Goal: Task Accomplishment & Management: Use online tool/utility

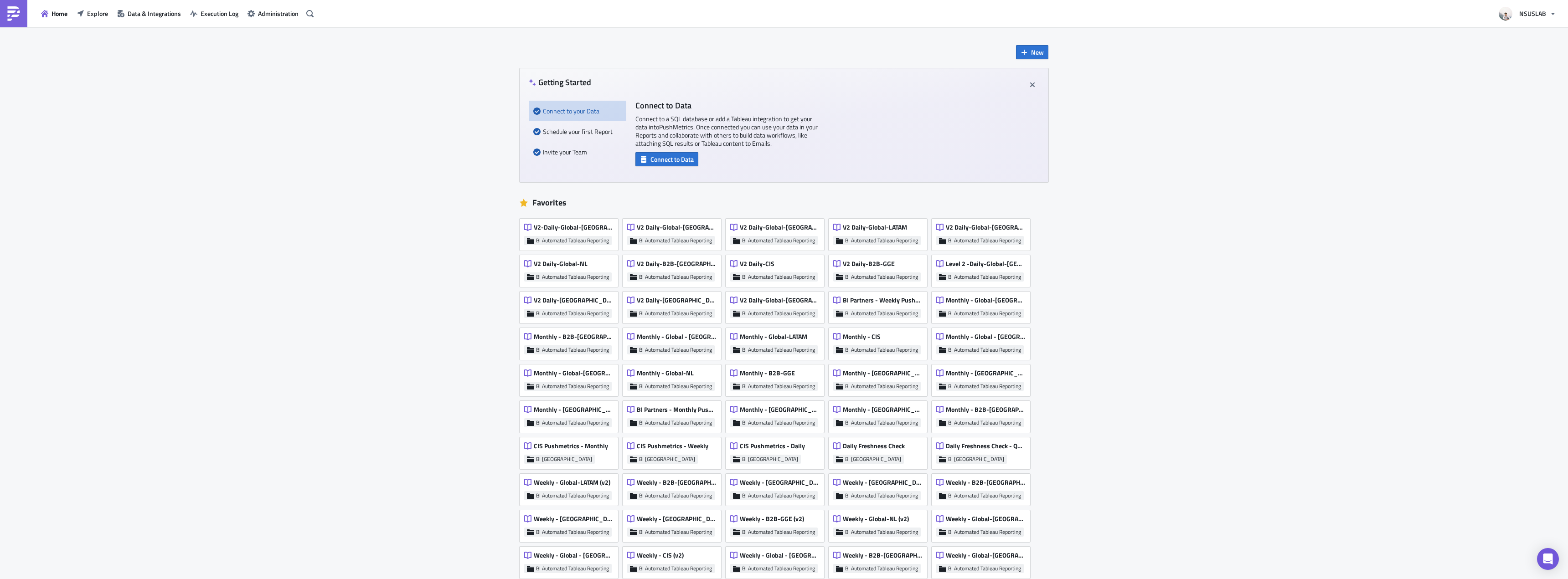
click at [149, 158] on div "New Getting Started Connect to your Data Schedule your first Report Invite your…" at bounding box center [784, 506] width 1568 height 959
click at [86, 16] on button "Explore" at bounding box center [92, 13] width 41 height 14
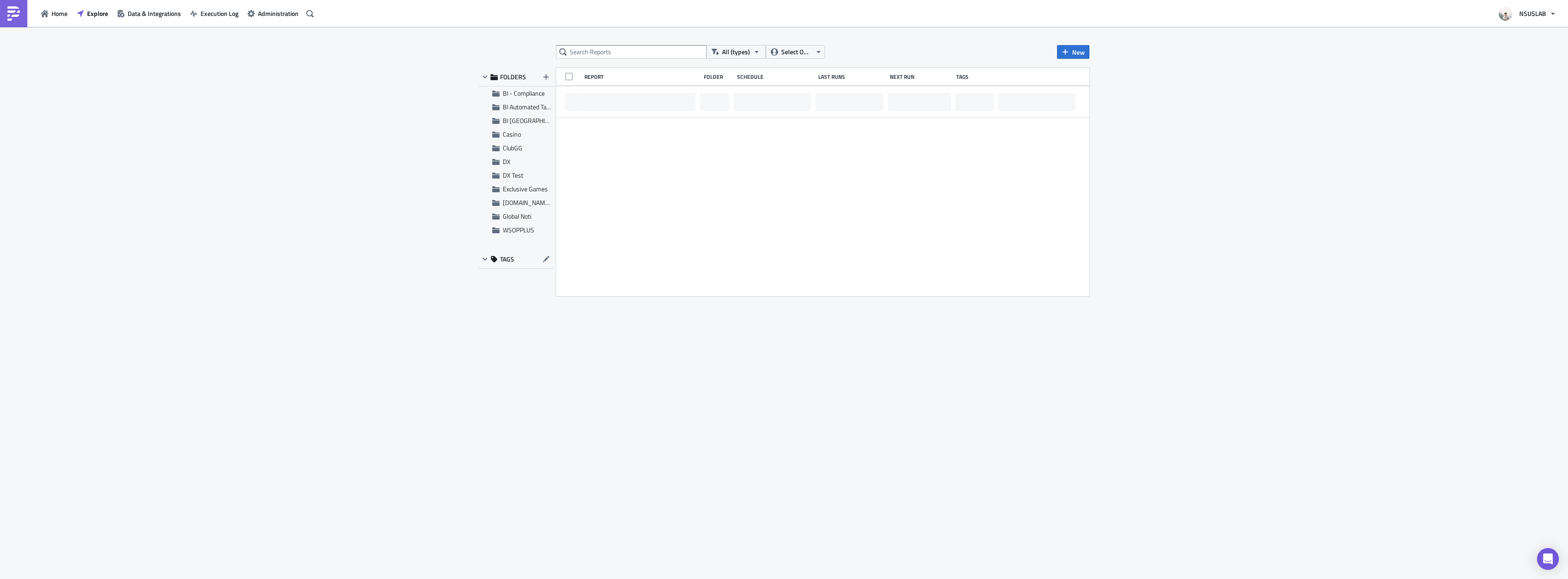
click at [612, 44] on div "All (types) Select Owner New FOLDERS BI - Compliance BI Automated Tableau Repor…" at bounding box center [784, 303] width 1568 height 553
click at [611, 55] on input "text" at bounding box center [631, 52] width 150 height 13
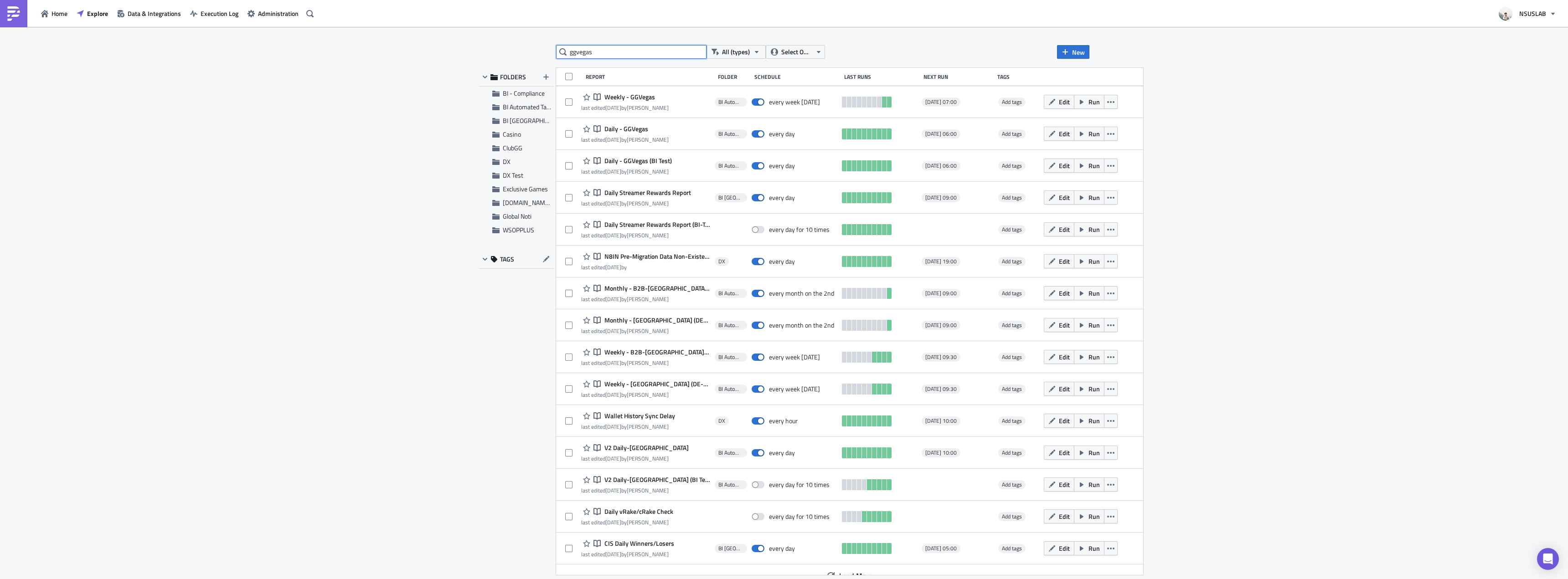
type input "ggvegas"
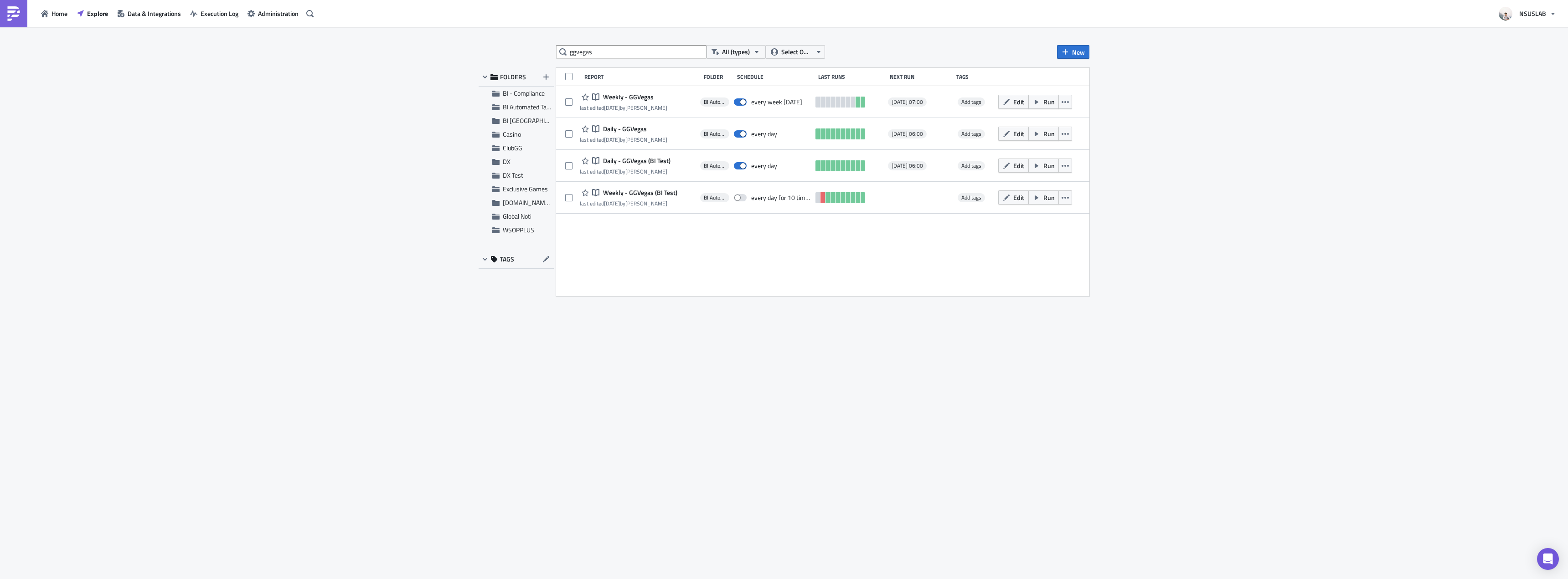
click at [383, 142] on div "ggvegas All (types) Select Owner New FOLDERS BI - Compliance BI Automated Table…" at bounding box center [784, 303] width 1568 height 553
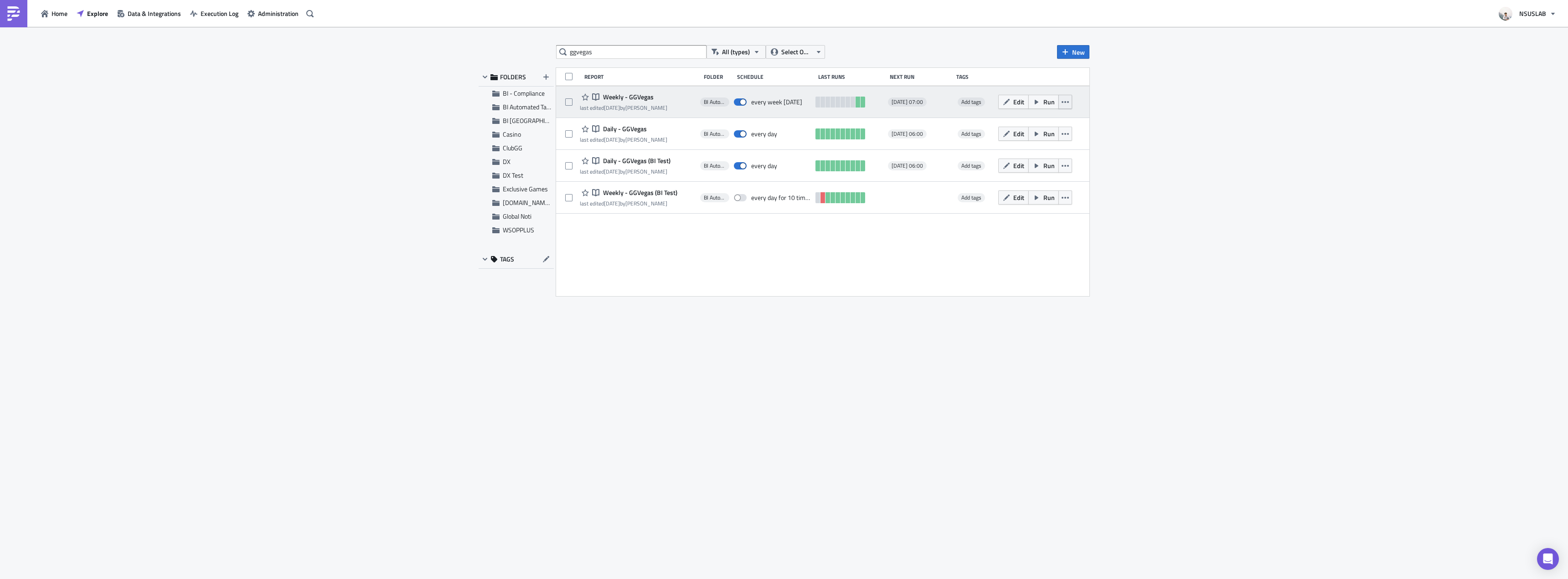
click at [1065, 102] on icon "button" at bounding box center [1065, 102] width 7 height 7
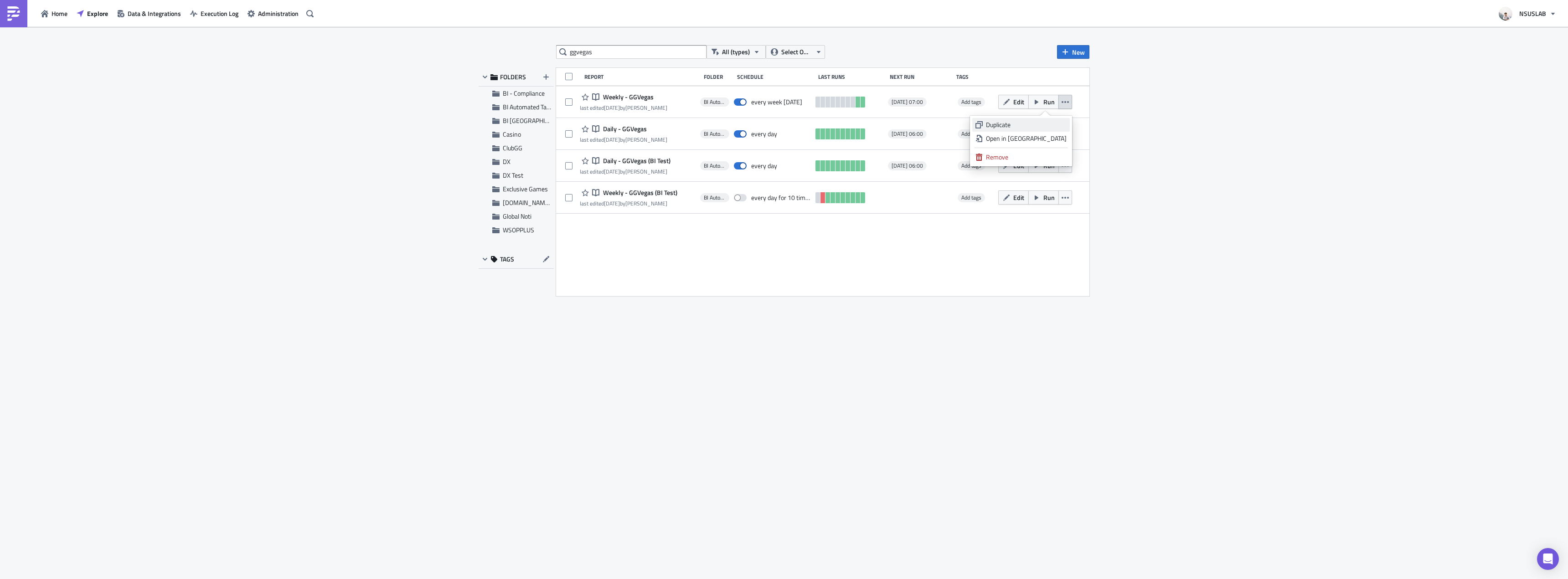
click at [1059, 128] on div "Duplicate" at bounding box center [1026, 125] width 81 height 9
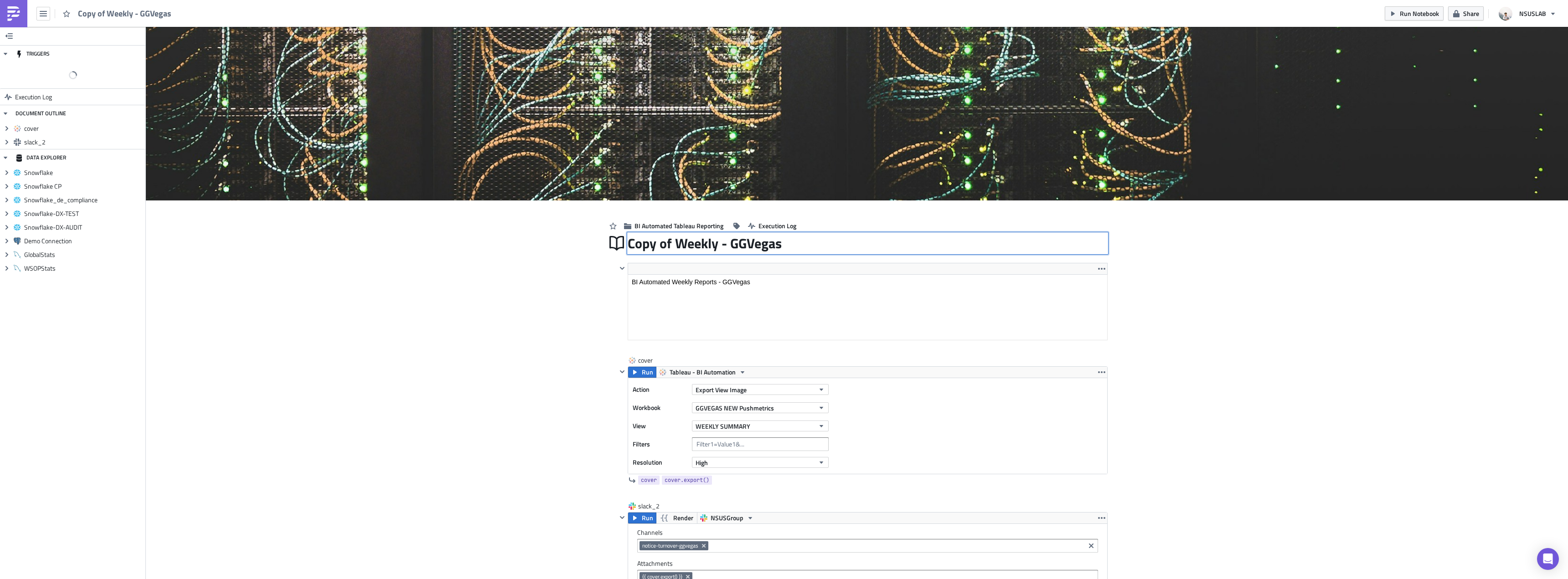
click at [659, 242] on div "Copy of Weekly - GGVegas Copy of Weekly - GGVegas" at bounding box center [867, 243] width 480 height 21
click at [659, 242] on input "Copy of Weekly - GGVegas" at bounding box center [706, 243] width 158 height 17
click at [671, 242] on input "Copy of Weekly - GGVegas" at bounding box center [706, 243] width 158 height 17
drag, startPoint x: 715, startPoint y: 246, endPoint x: 546, endPoint y: 248, distance: 169.0
click at [546, 248] on div "Cover Image BI Automated Tableau Reporting Execution Log Copy of Weekly - GGVeg…" at bounding box center [857, 482] width 1422 height 911
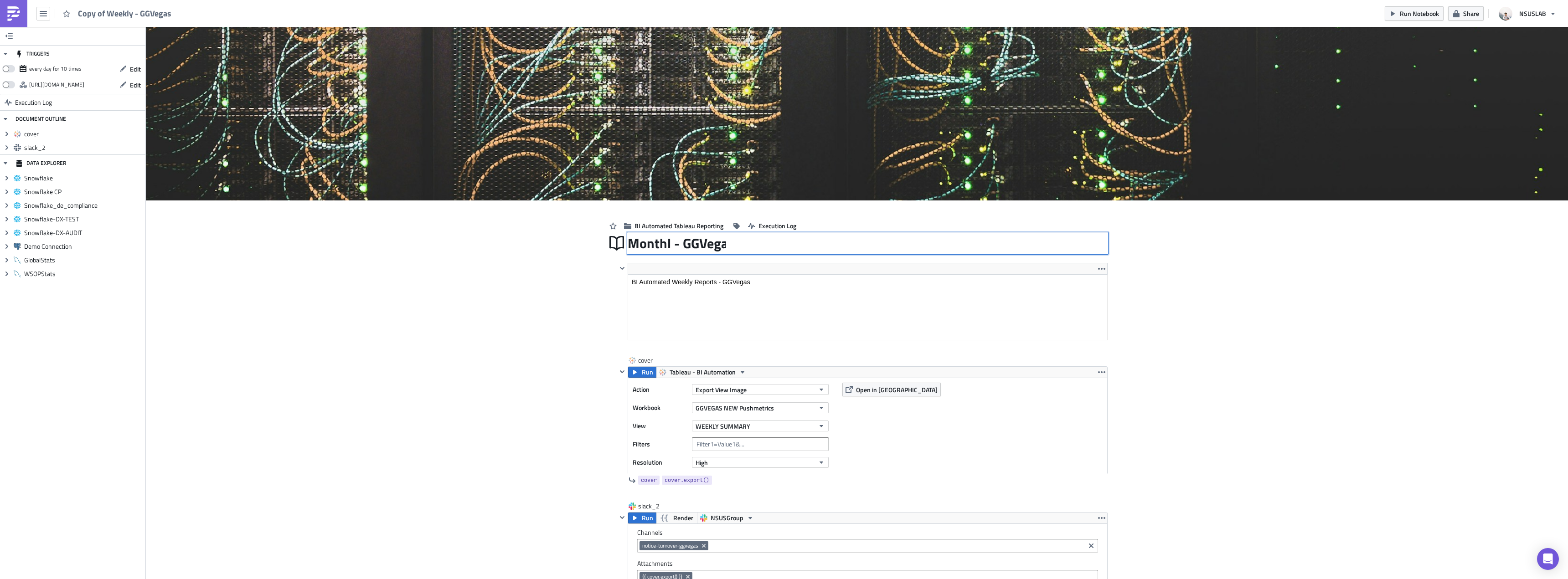
type input "Monthly - GGVegas"
click at [691, 275] on html "BI Automated Weekly Reports - GGVegas" at bounding box center [867, 282] width 479 height 15
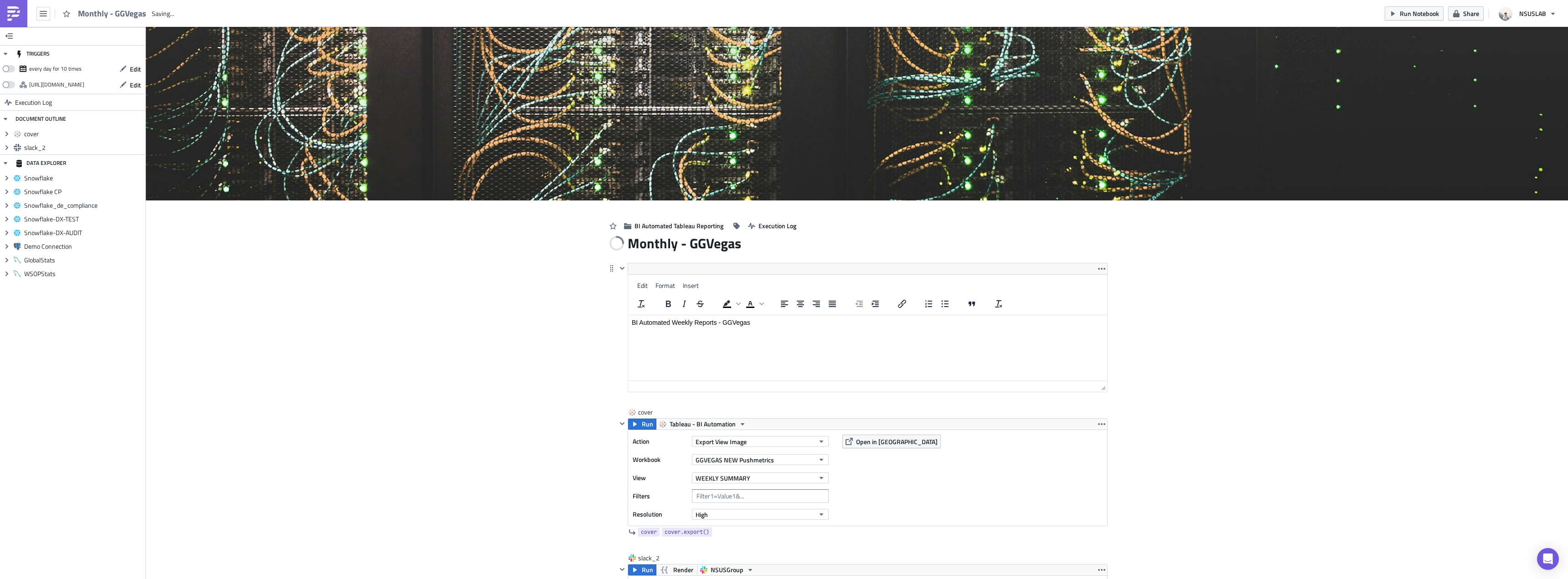
click at [699, 330] on html "BI Automated Weekly Reports - GGVegas" at bounding box center [867, 322] width 479 height 15
click at [704, 328] on html "BI Automated Weekly Reports - GGVegas" at bounding box center [867, 322] width 479 height 15
click at [676, 322] on p "BI Automated Weekly Reports - GGVegas" at bounding box center [867, 322] width 472 height 7
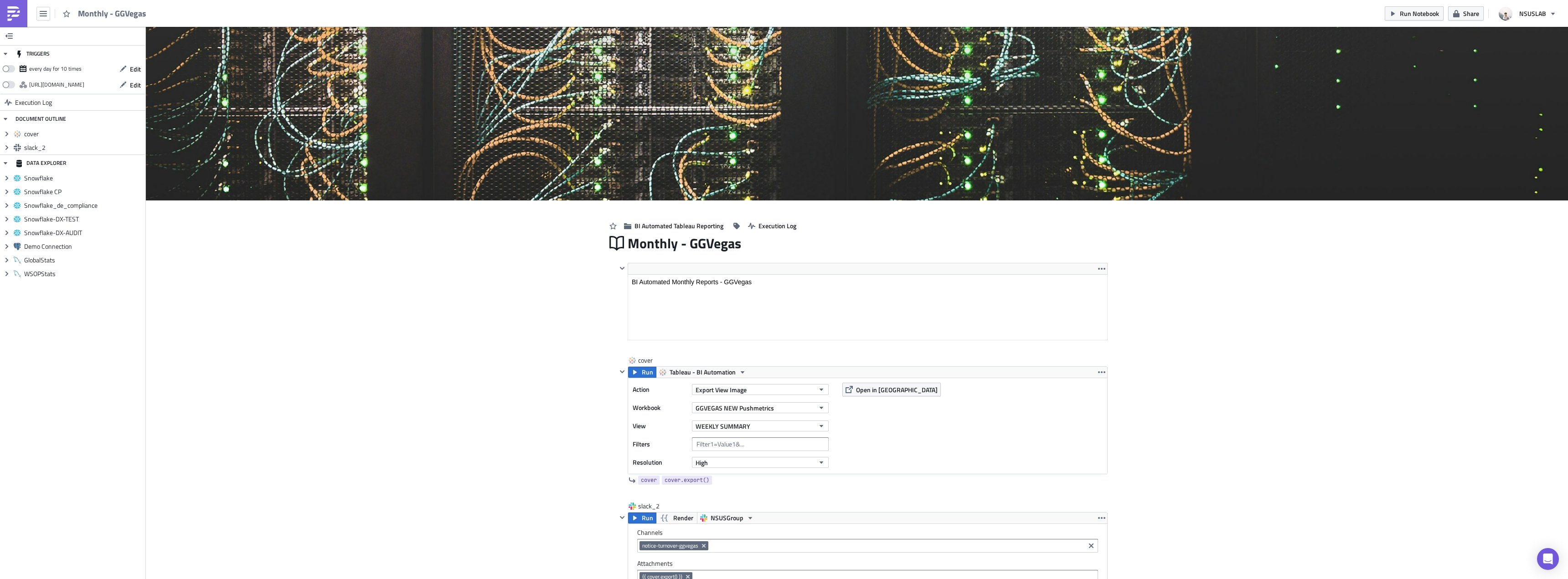
drag, startPoint x: 541, startPoint y: 407, endPoint x: 544, endPoint y: 395, distance: 12.4
click at [538, 405] on div "Cover Image BI Automated Tableau Reporting Execution Log Monthly - GGVegas <p>B…" at bounding box center [857, 482] width 1422 height 911
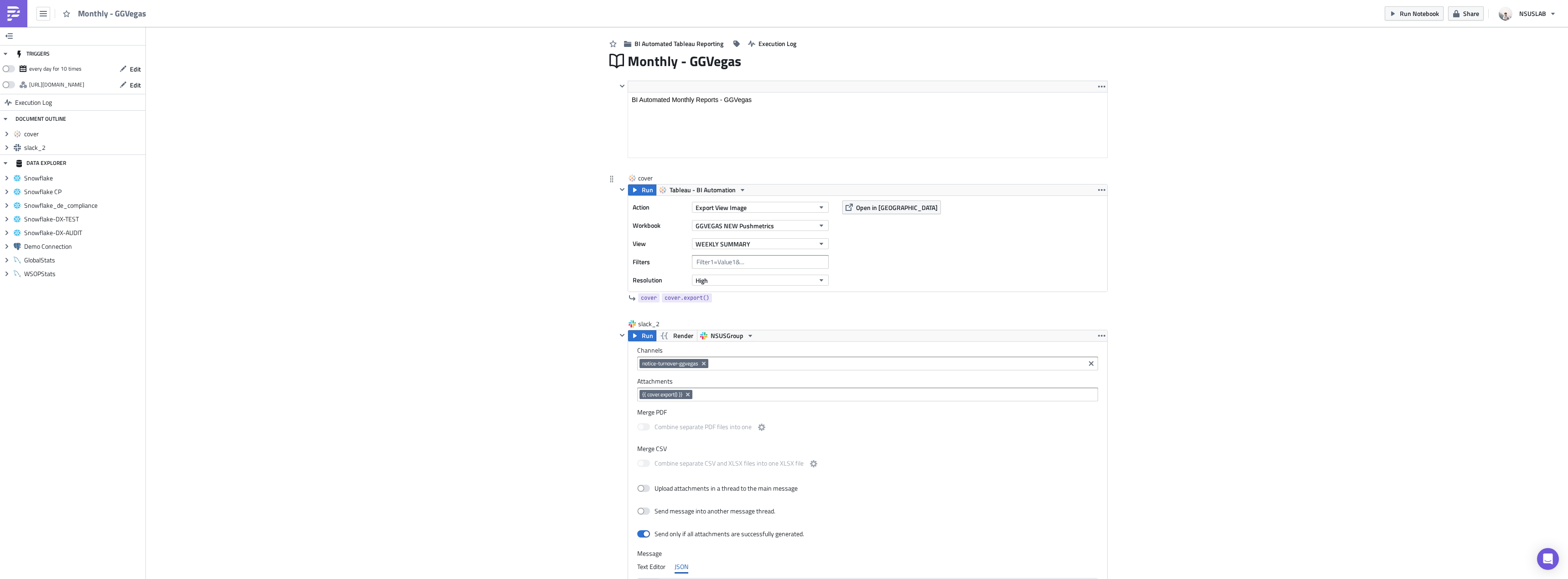
click at [730, 249] on div "WEEKLY SUMMARY" at bounding box center [760, 243] width 137 height 13
click at [740, 243] on span "WEEKLY SUMMARY" at bounding box center [723, 244] width 55 height 10
click at [733, 297] on div "MONTHLY SUMMARY" at bounding box center [734, 301] width 81 height 9
click at [635, 194] on div "Run Tableau - BI Automation Action Export View Image Workbook GGVEGAS NEW Pushm…" at bounding box center [867, 241] width 480 height 114
click at [635, 193] on icon "button" at bounding box center [635, 190] width 7 height 7
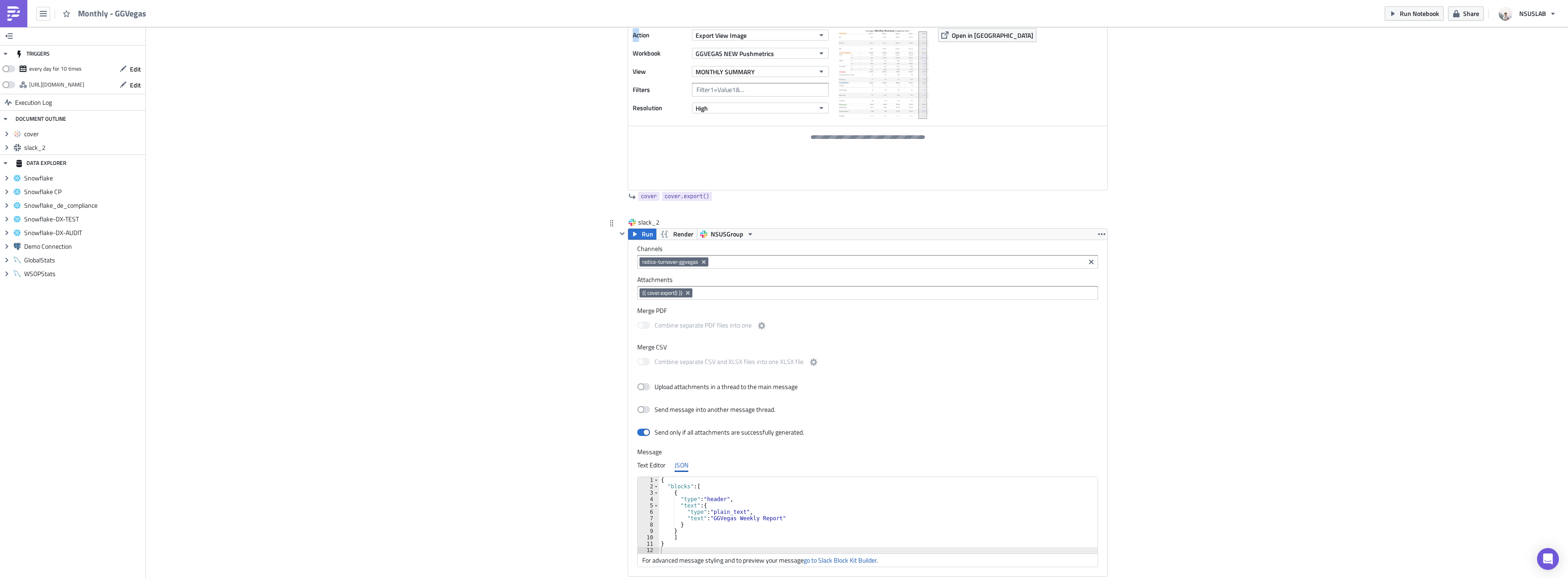
scroll to position [410, 0]
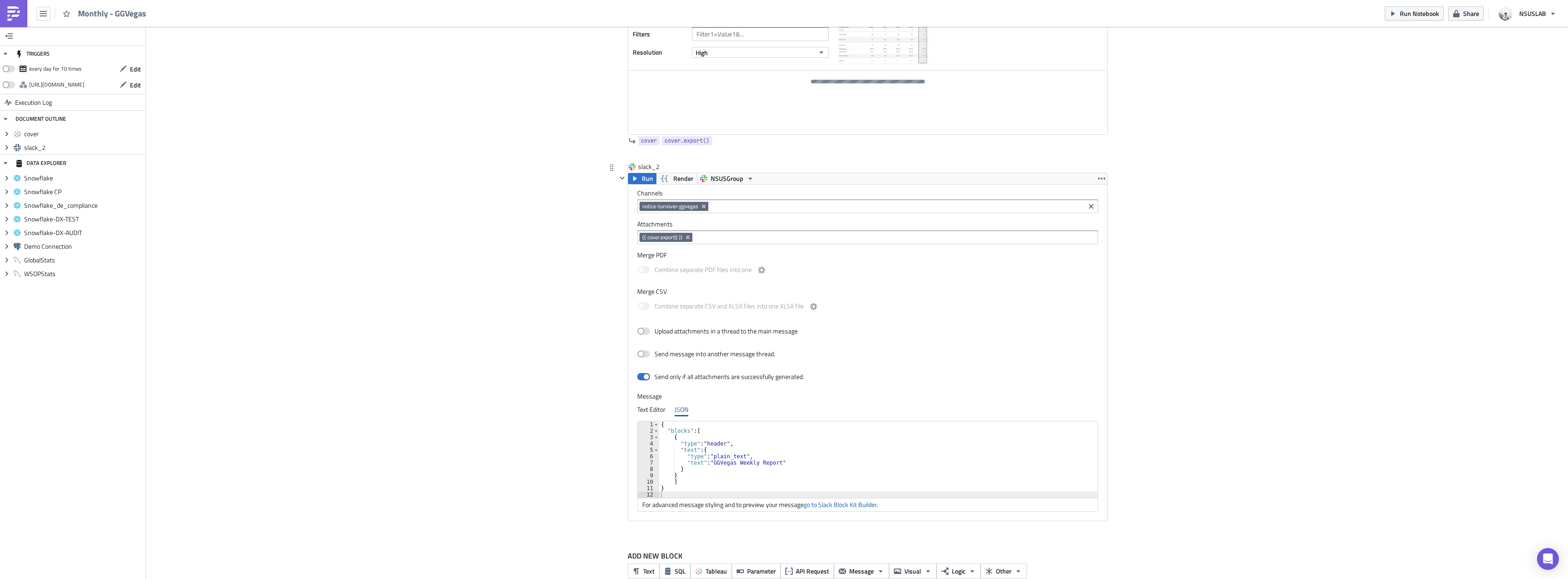
click at [736, 463] on div "{ "blocks" : [ { "type" : "header" , "text" : { "type" : "plain_text" , "text" …" at bounding box center [878, 466] width 439 height 89
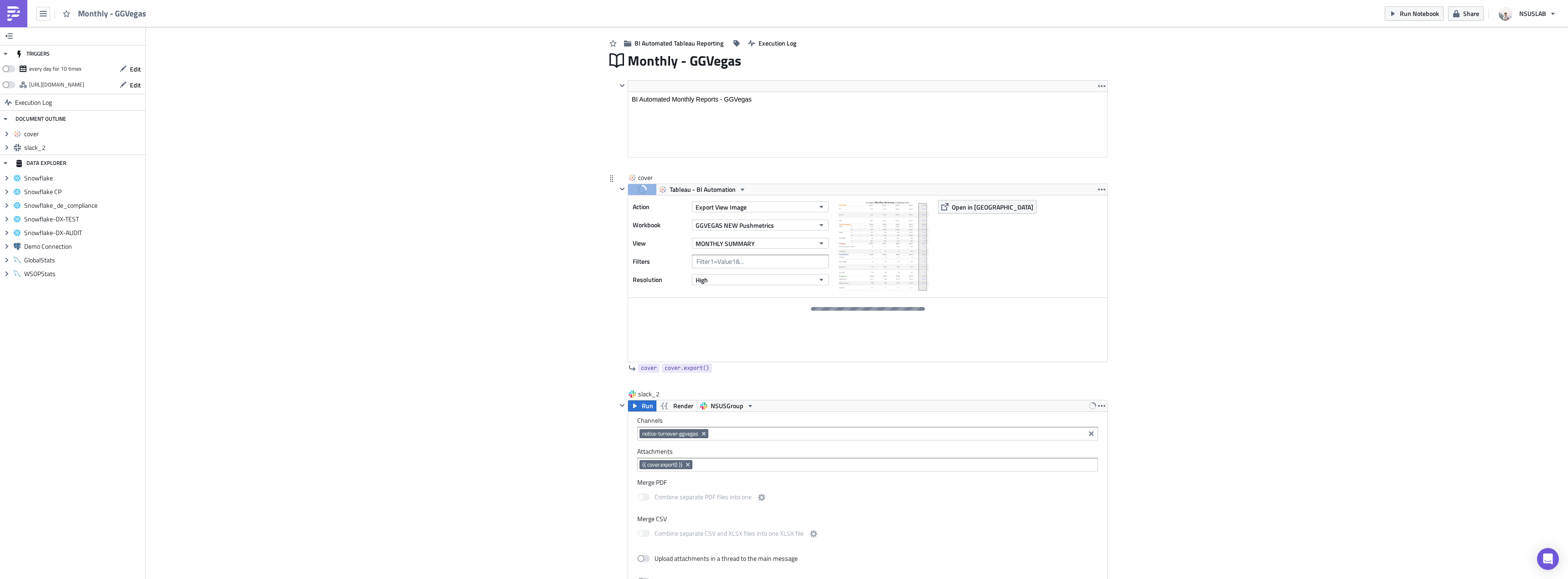
scroll to position [182, 0]
type textarea ""text": "GGVegas Monthly Report""
click at [1213, 298] on div "Cover Image BI Automated Tableau Reporting Execution Log Monthly - GGVegas <p>B…" at bounding box center [857, 336] width 1422 height 982
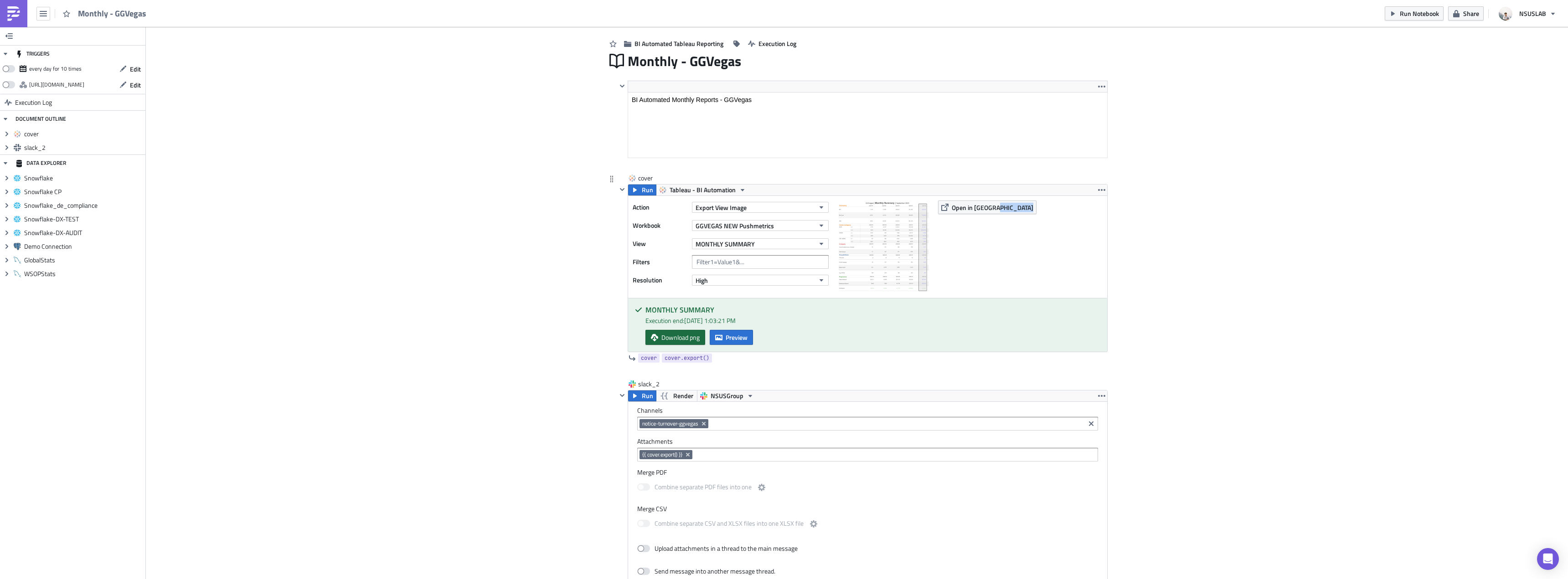
click at [674, 337] on span "Download png" at bounding box center [681, 338] width 38 height 10
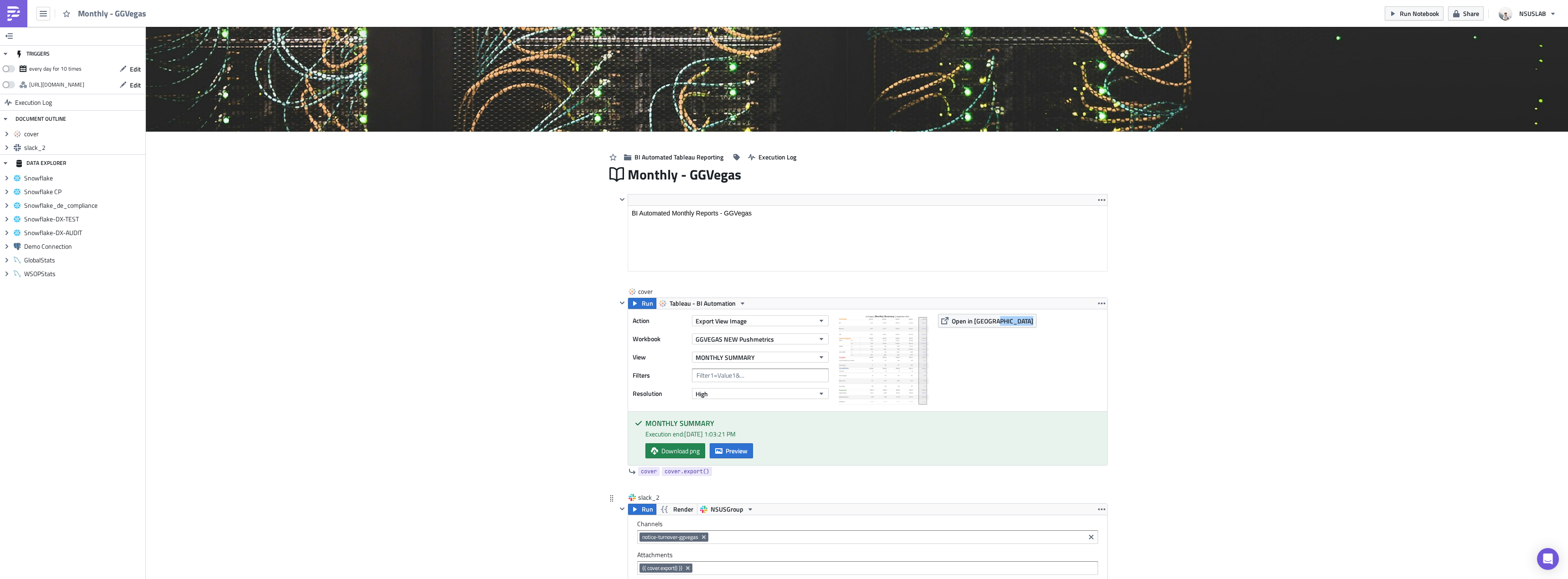
scroll to position [137, 0]
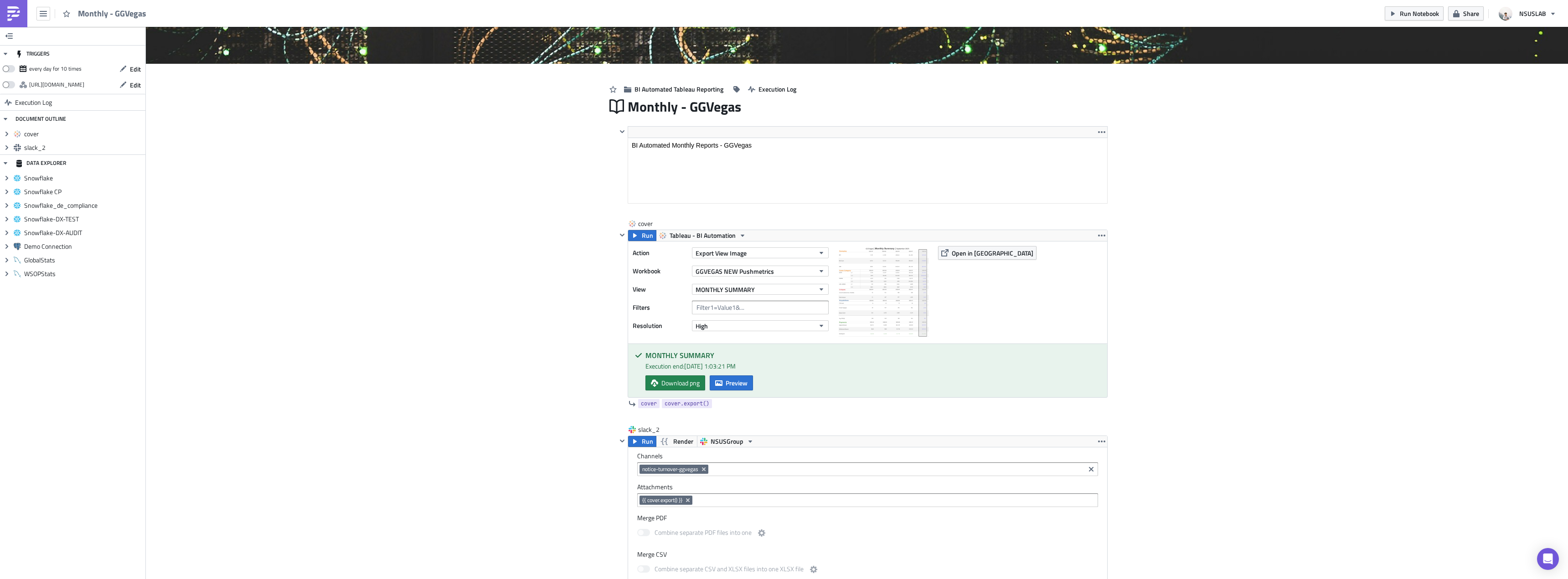
click at [509, 199] on div "Cover Image BI Automated Tableau Reporting Execution Log Monthly - GGVegas <p>B…" at bounding box center [857, 376] width 1422 height 971
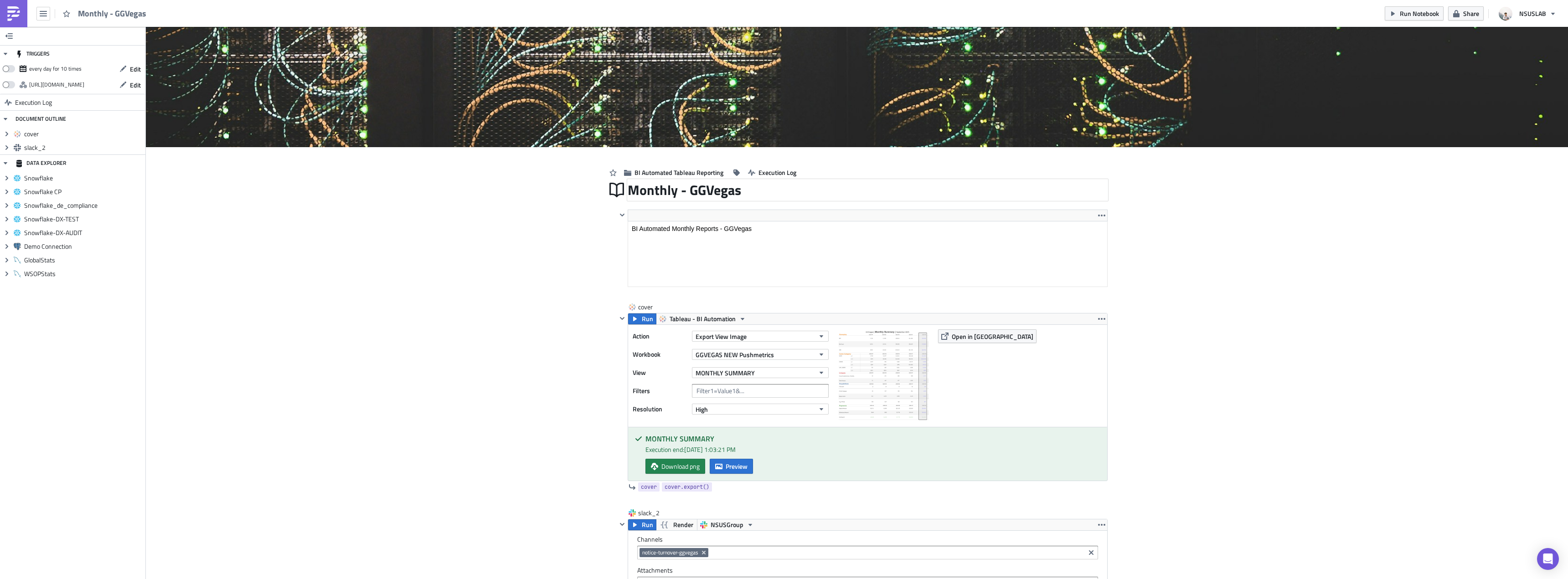
scroll to position [0, 0]
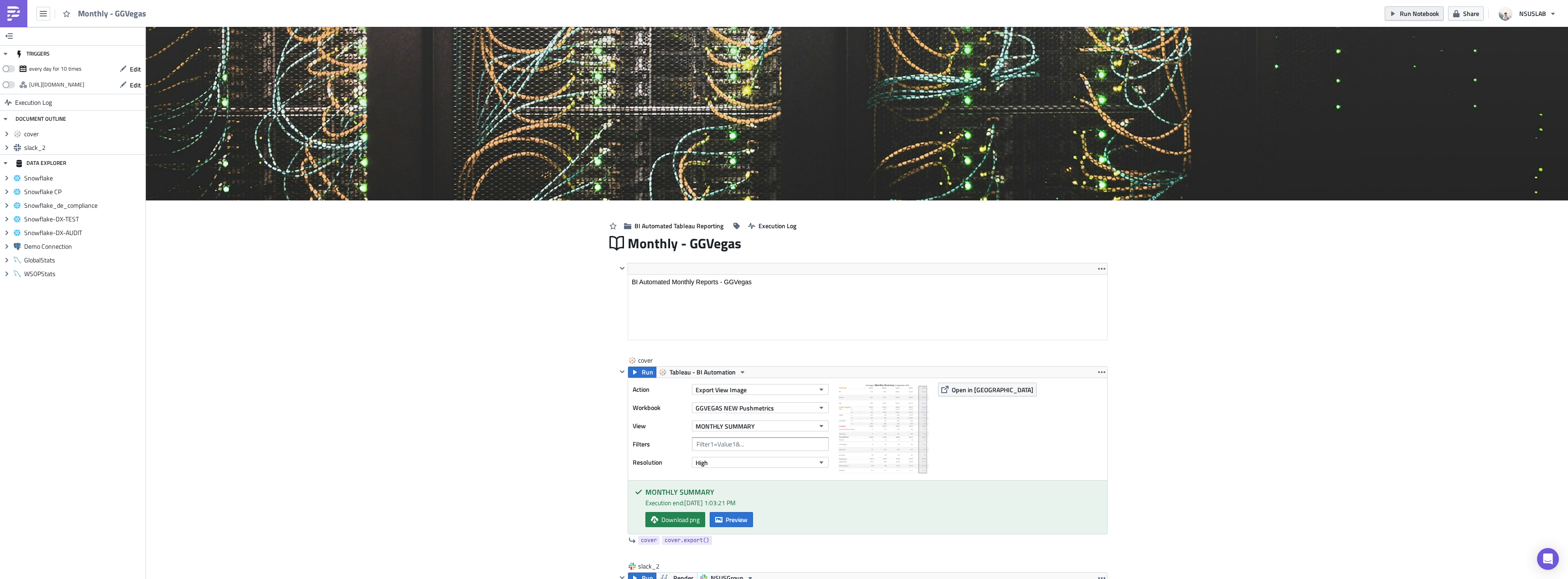
click at [1385, 17] on div "Monthly - GGVegas Run Notebook Share NSUSLAB" at bounding box center [784, 13] width 1568 height 27
click at [1391, 15] on icon "button" at bounding box center [1393, 13] width 7 height 7
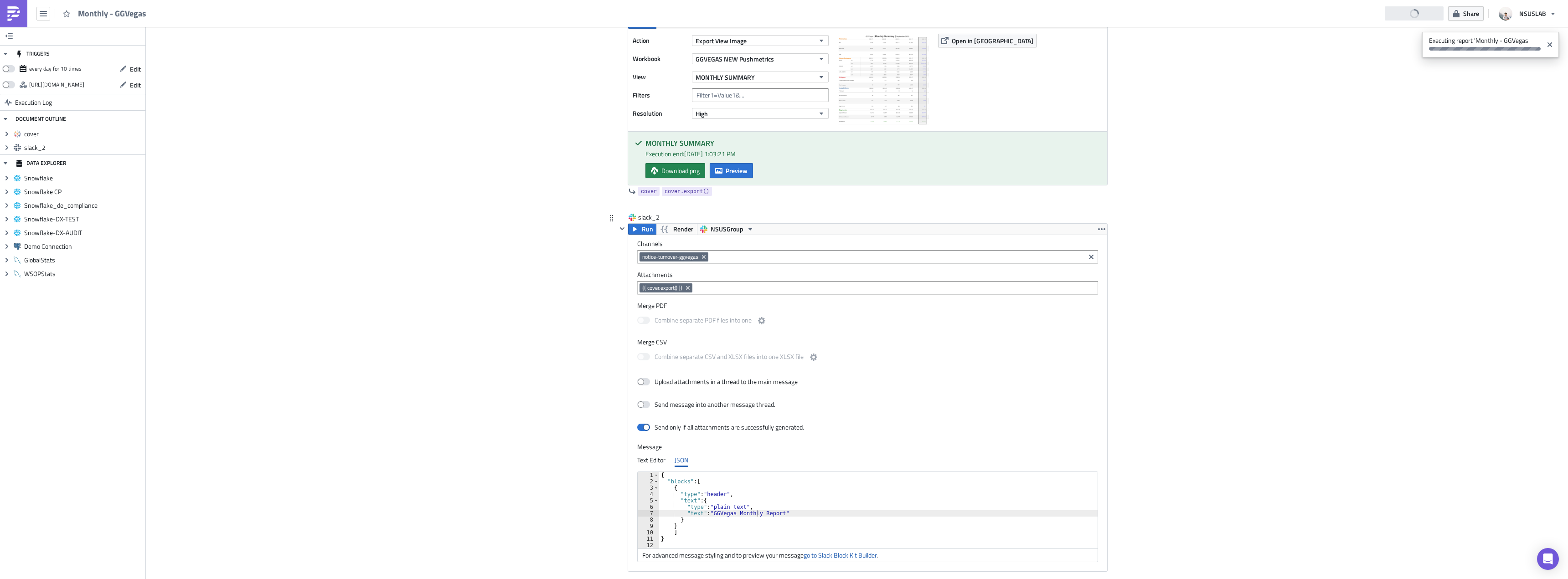
scroll to position [418, 0]
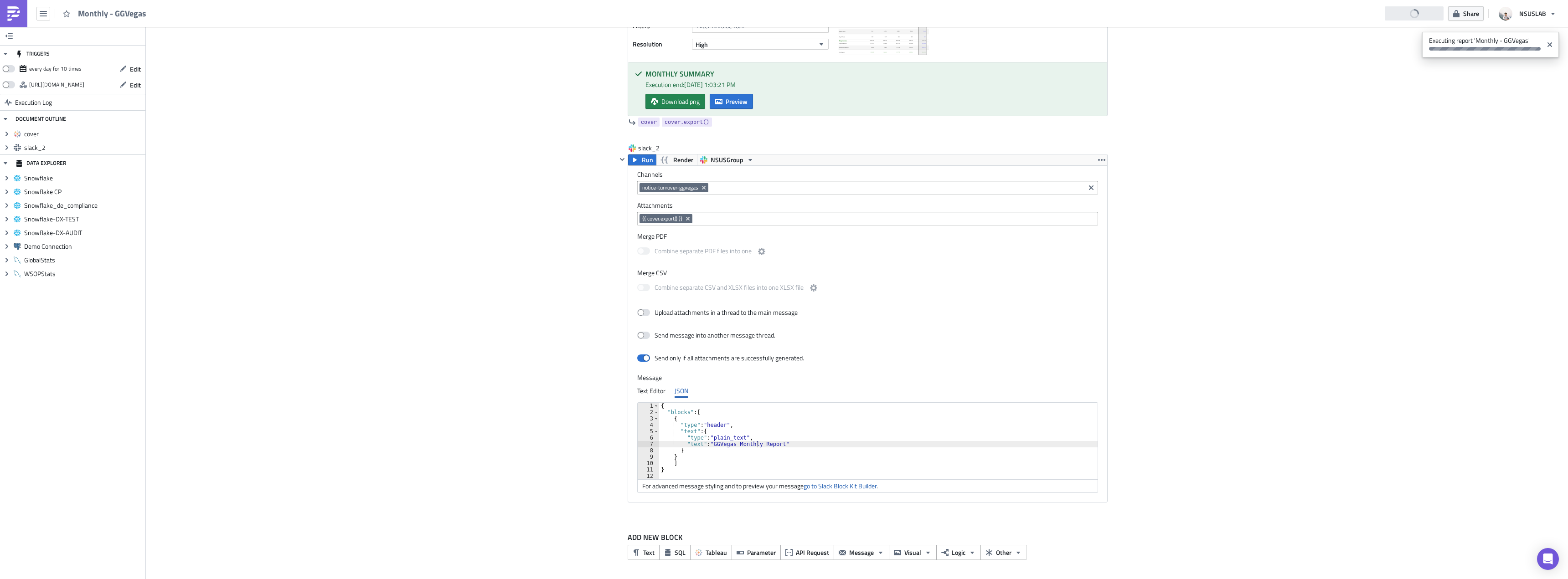
click at [514, 223] on div "Cover Image BI Automated Tableau Reporting Execution Log Monthly - GGVegas <p>B…" at bounding box center [857, 94] width 1422 height 971
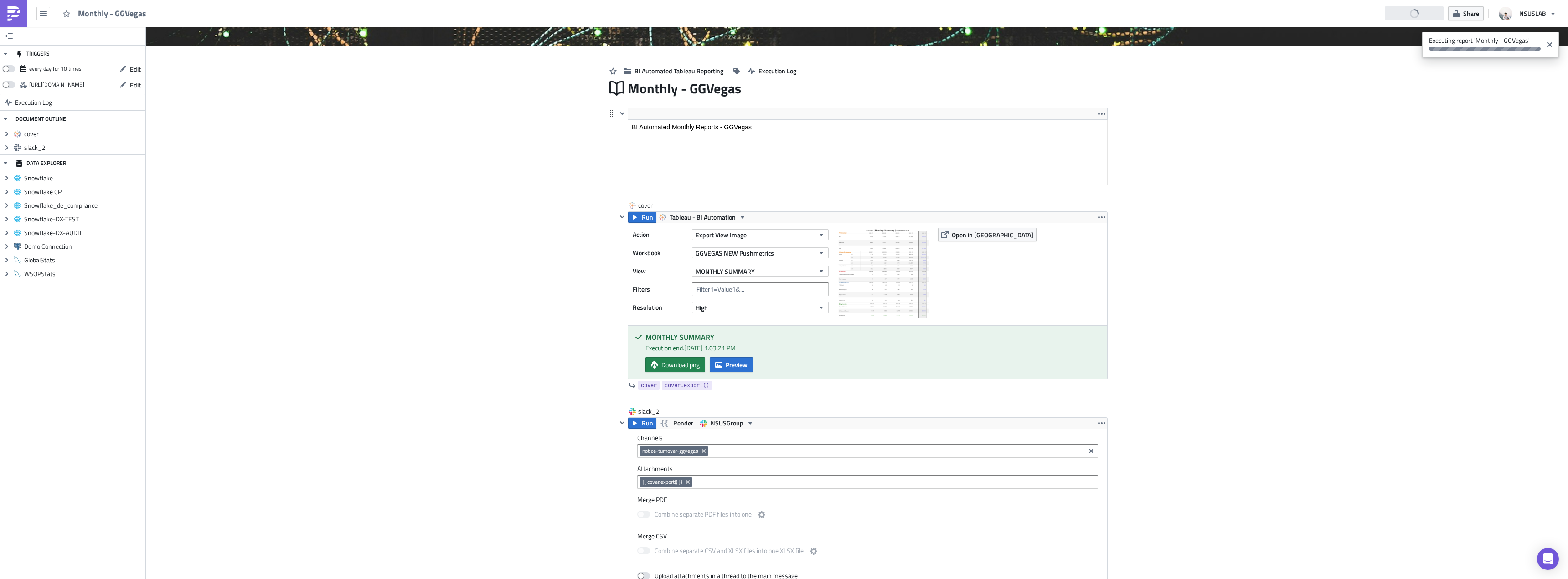
scroll to position [54, 0]
